Goal: Contribute content

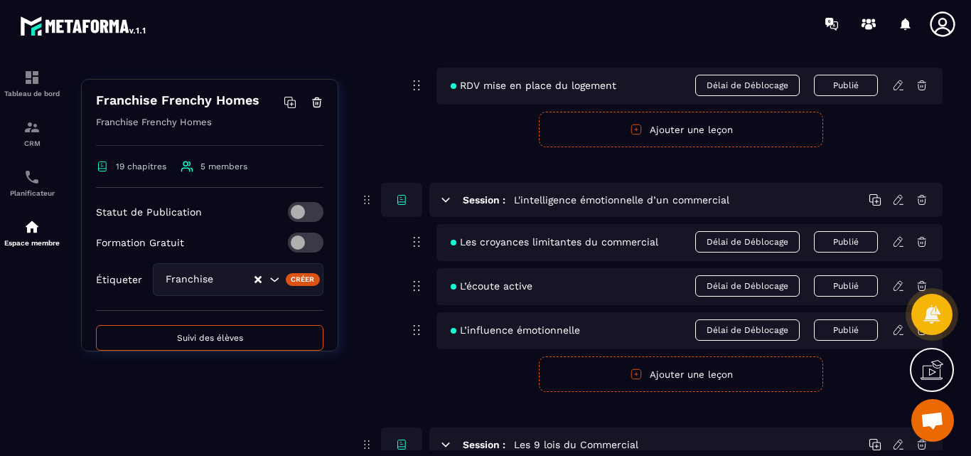
scroll to position [306, 0]
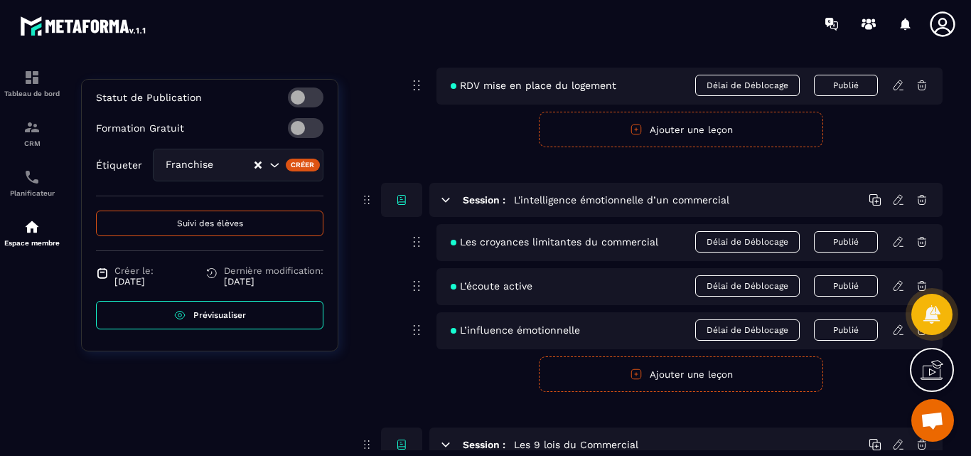
click at [206, 314] on span "Prévisualiser" at bounding box center [219, 315] width 53 height 10
click at [29, 227] on img at bounding box center [31, 226] width 17 height 17
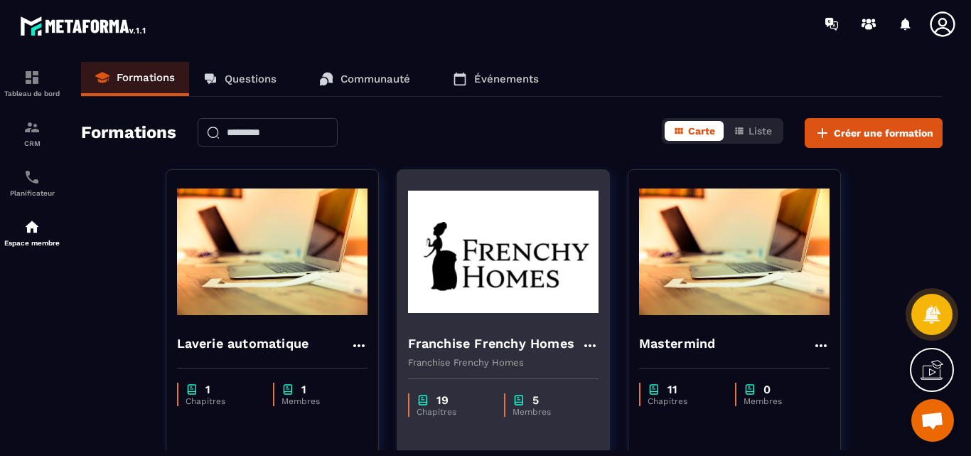
scroll to position [284, 0]
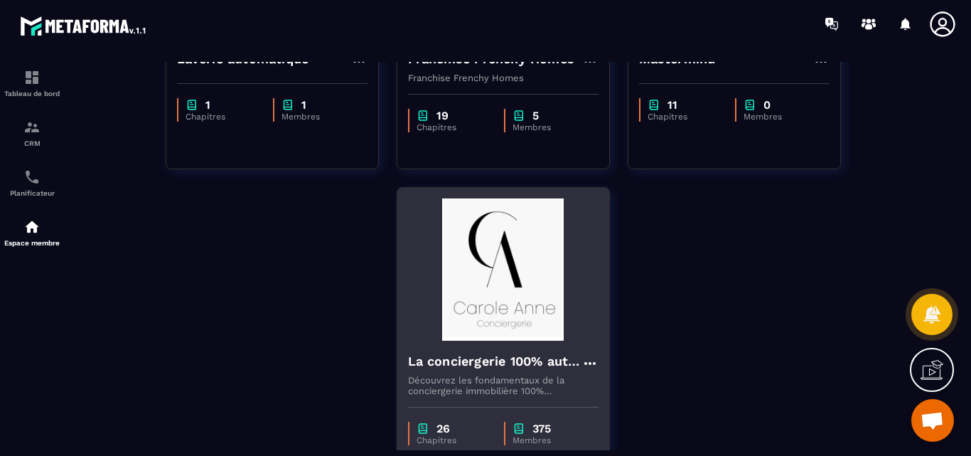
click at [498, 306] on img at bounding box center [503, 269] width 191 height 142
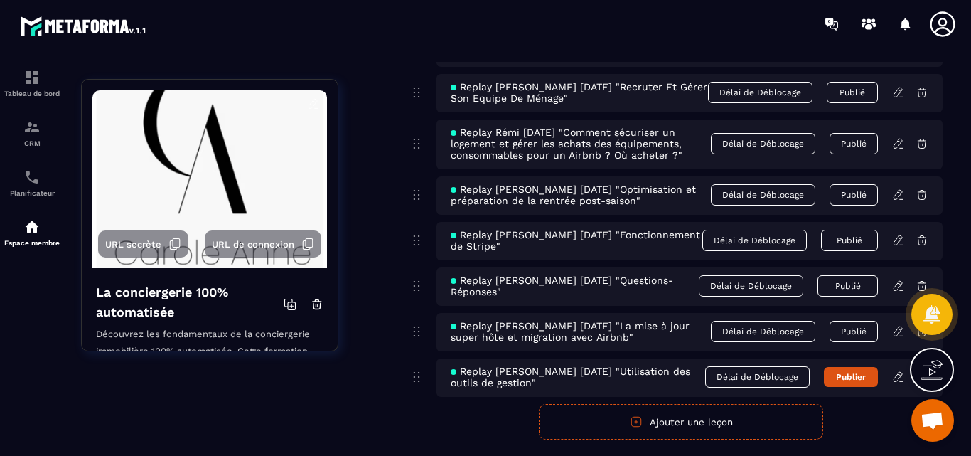
scroll to position [8210, 0]
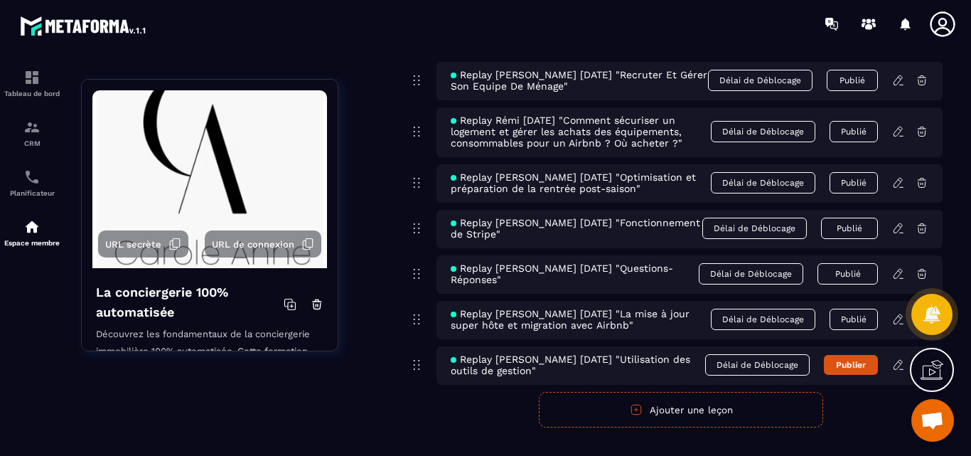
click at [896, 358] on icon at bounding box center [898, 364] width 13 height 13
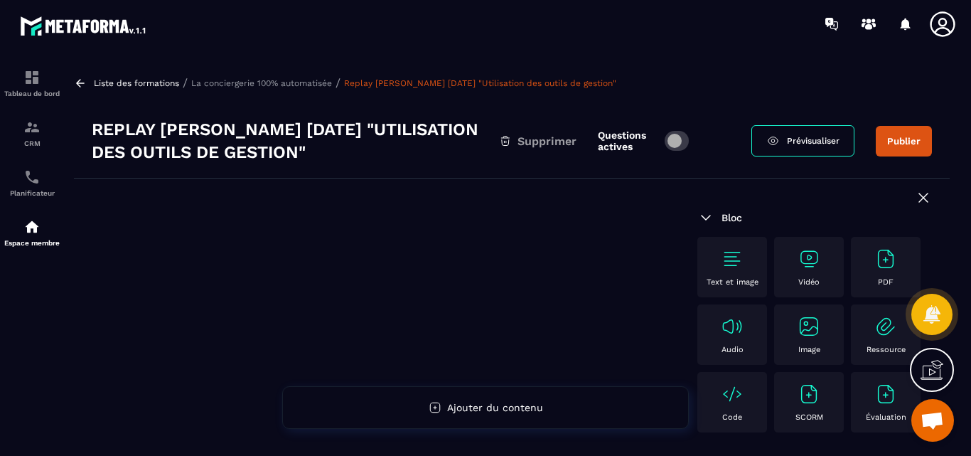
click at [808, 258] on img at bounding box center [809, 258] width 23 height 23
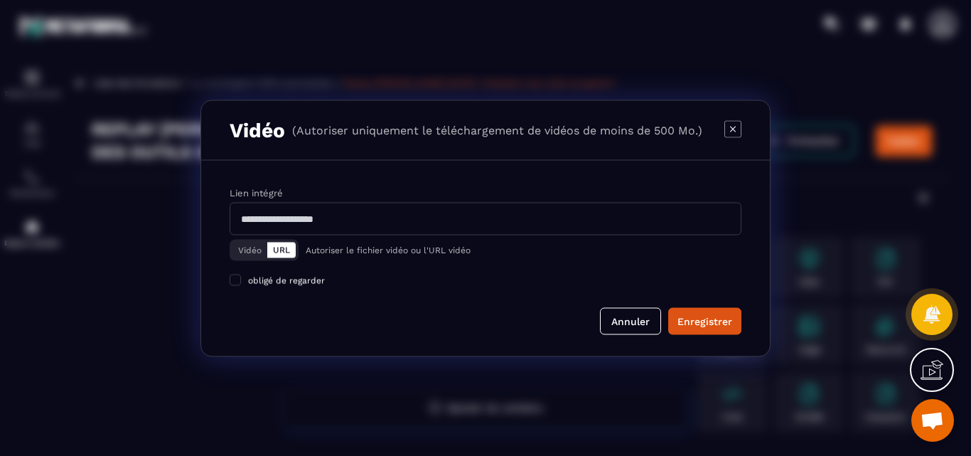
click at [245, 252] on button "Vidéo" at bounding box center [249, 250] width 35 height 16
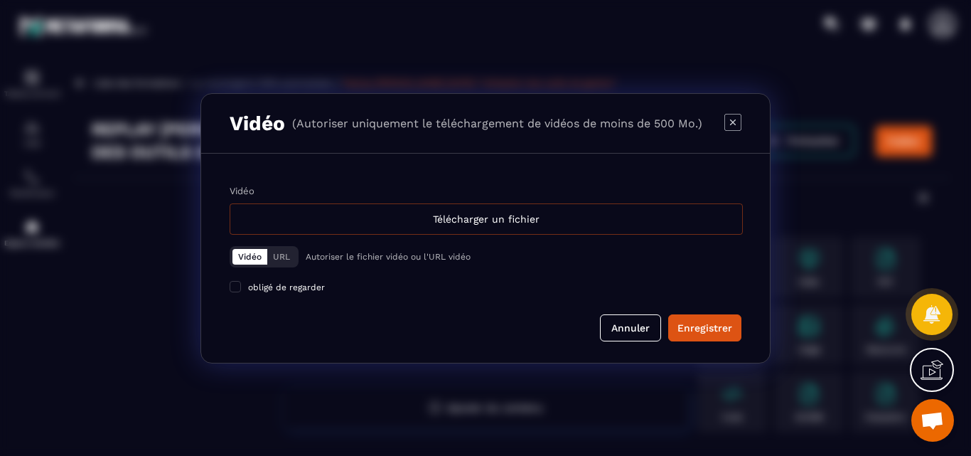
click at [495, 218] on div "Télécharger un fichier" at bounding box center [486, 218] width 513 height 31
click at [0, 0] on input "Vidéo Télécharger un fichier" at bounding box center [0, 0] width 0 height 0
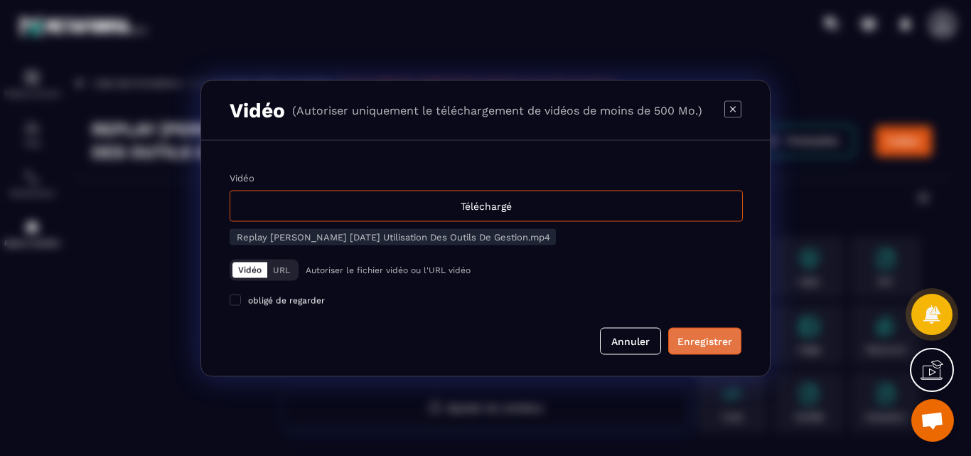
click at [707, 340] on div "Enregistrer" at bounding box center [705, 340] width 55 height 14
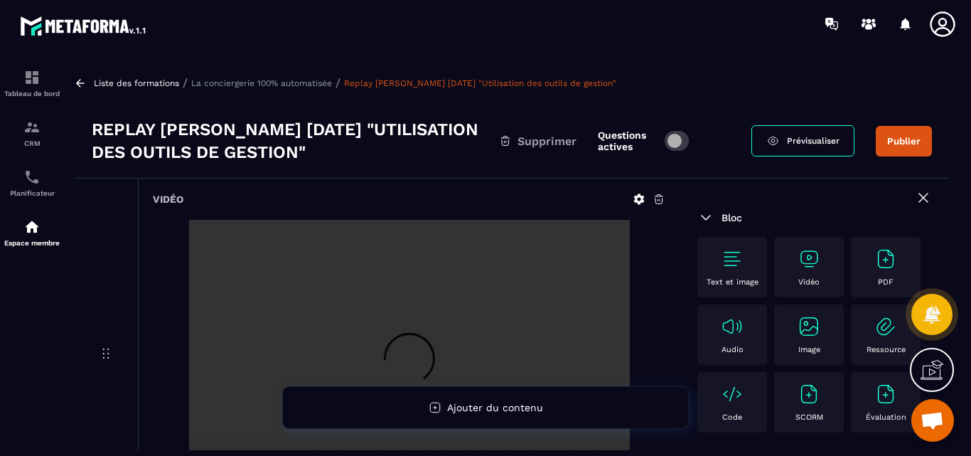
click at [901, 137] on button "Publier" at bounding box center [904, 141] width 56 height 31
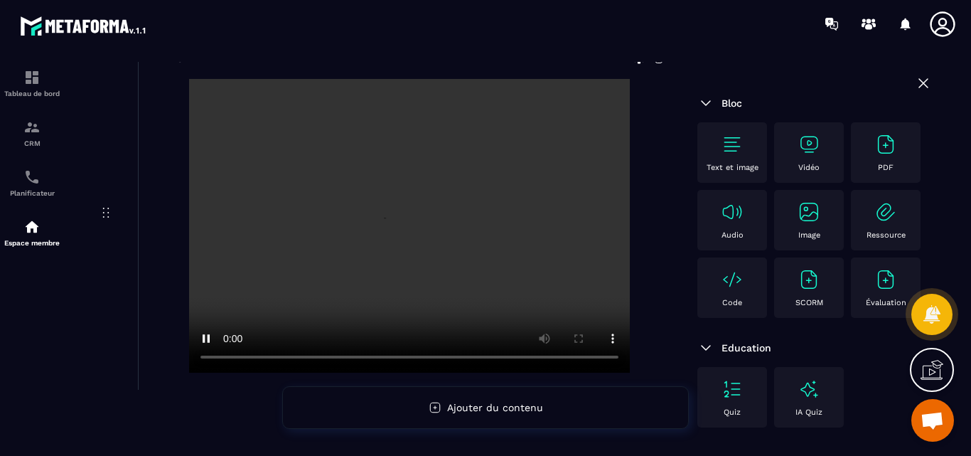
scroll to position [142, 0]
